Goal: Find specific page/section: Find specific page/section

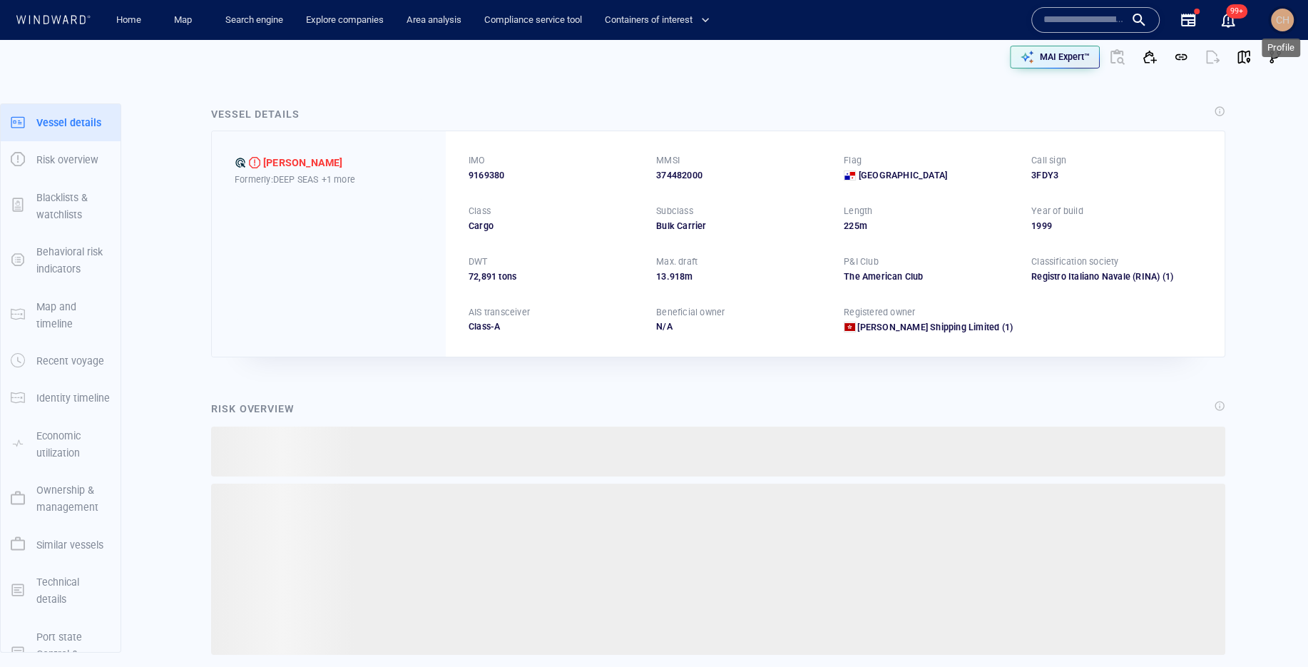
click at [1284, 18] on span "CH" at bounding box center [1283, 19] width 14 height 11
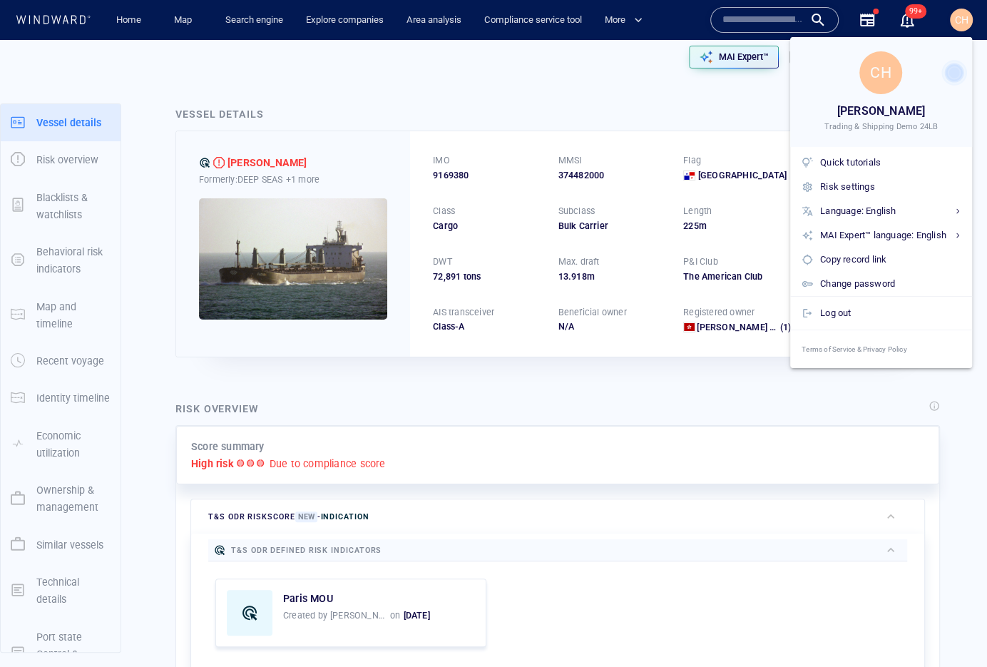
click at [739, 96] on div at bounding box center [493, 333] width 987 height 667
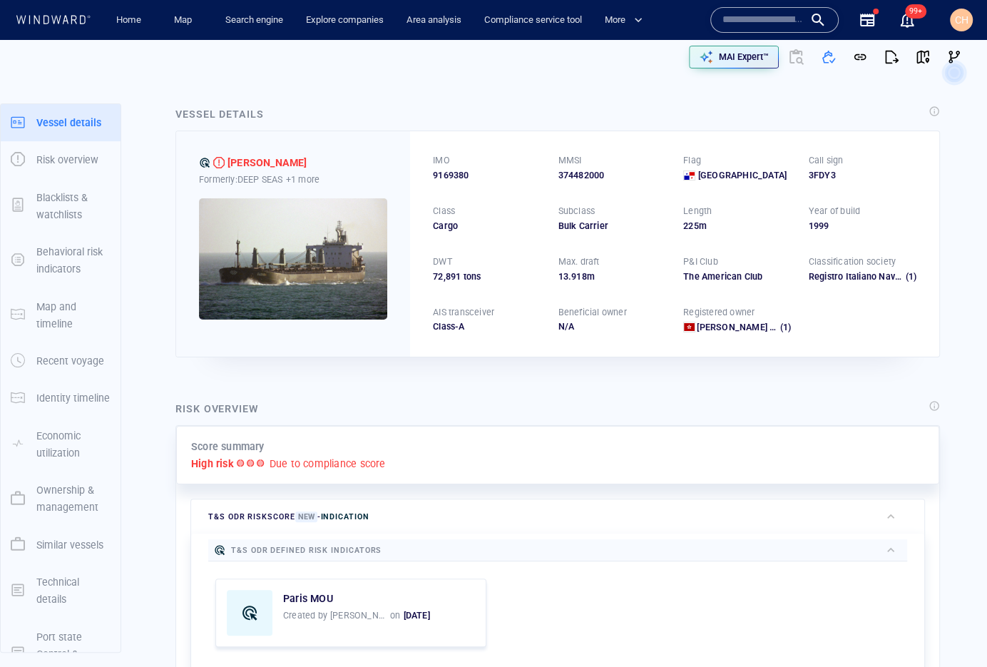
click at [967, 17] on span "CH" at bounding box center [962, 19] width 14 height 11
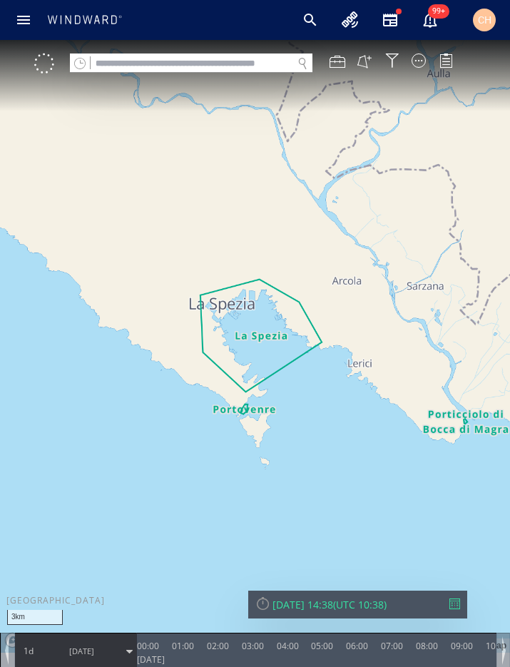
click at [6, 11] on div "Name N/A IMO MMSI Call sign N/A Class N/A No positional data 99+ CH" at bounding box center [255, 20] width 510 height 40
